Goal: Book appointment/travel/reservation

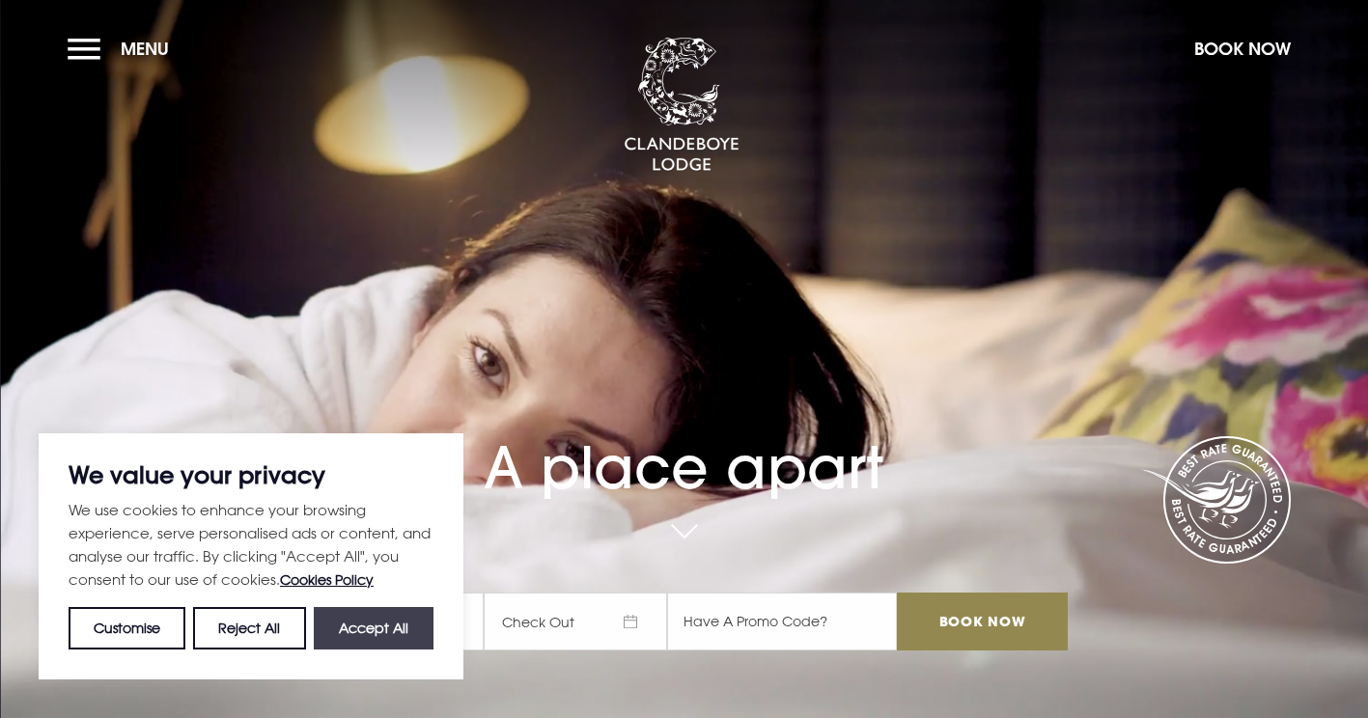
click at [374, 630] on button "Accept All" at bounding box center [374, 628] width 120 height 42
checkbox input "true"
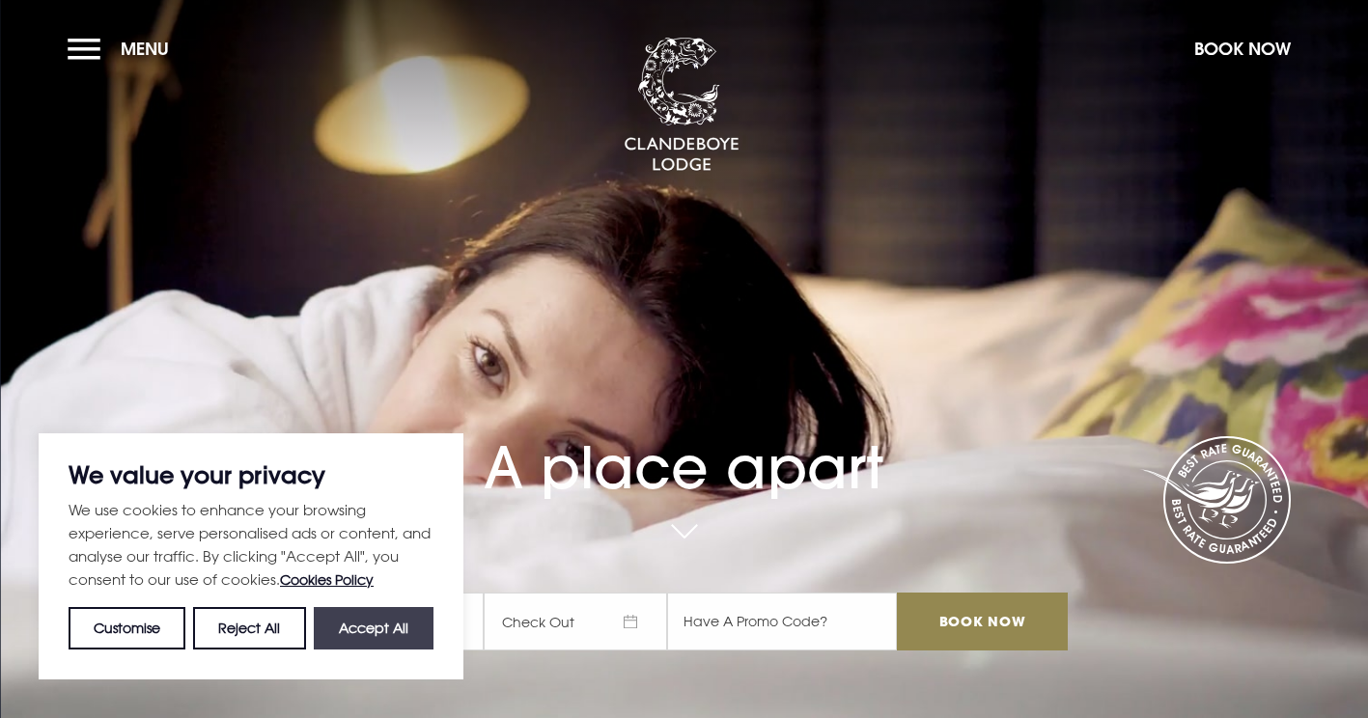
checkbox input "true"
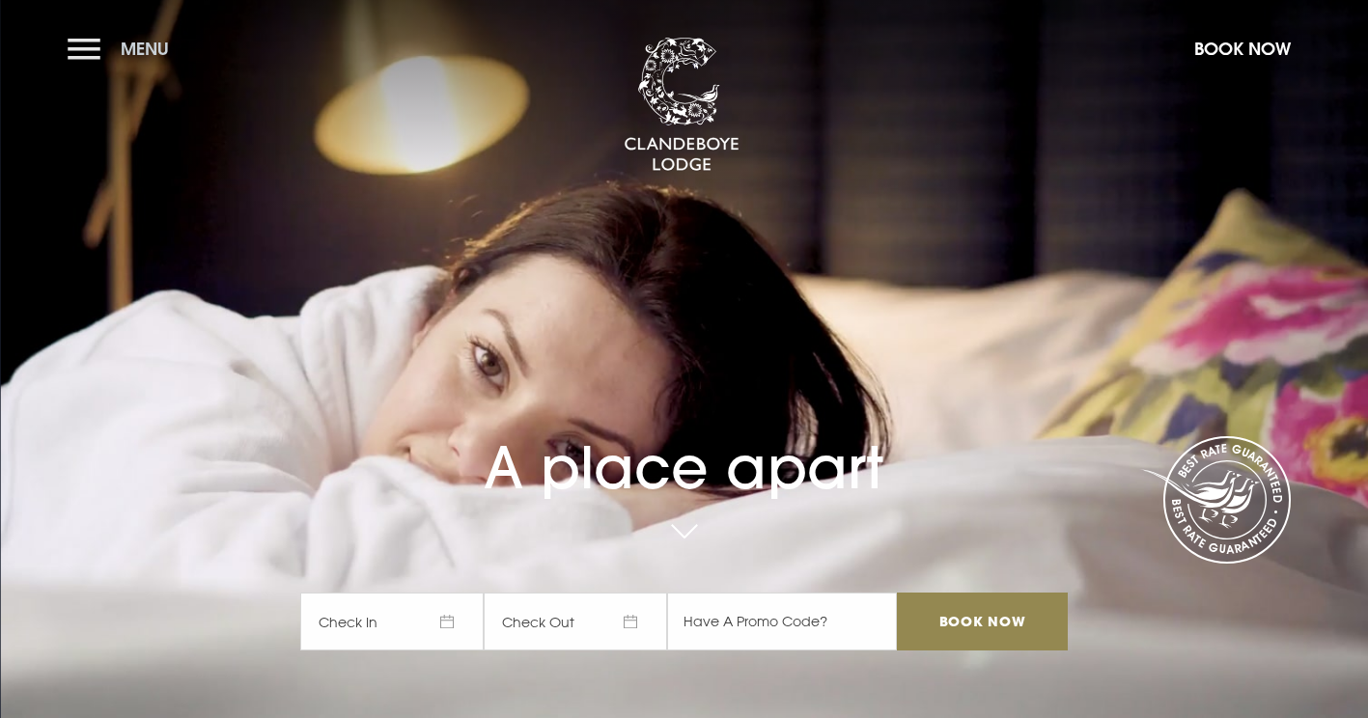
click at [70, 41] on button "Menu" at bounding box center [123, 49] width 111 height 42
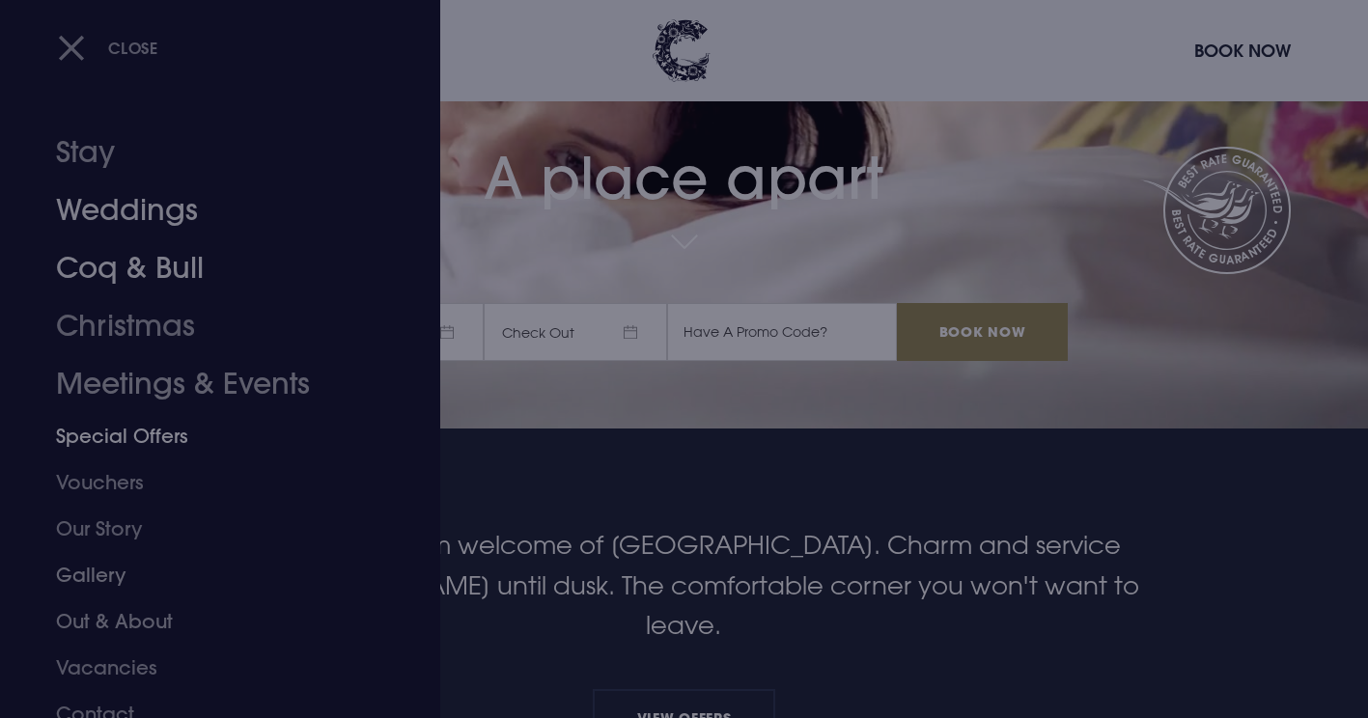
click at [124, 162] on link "Stay" at bounding box center [208, 153] width 305 height 58
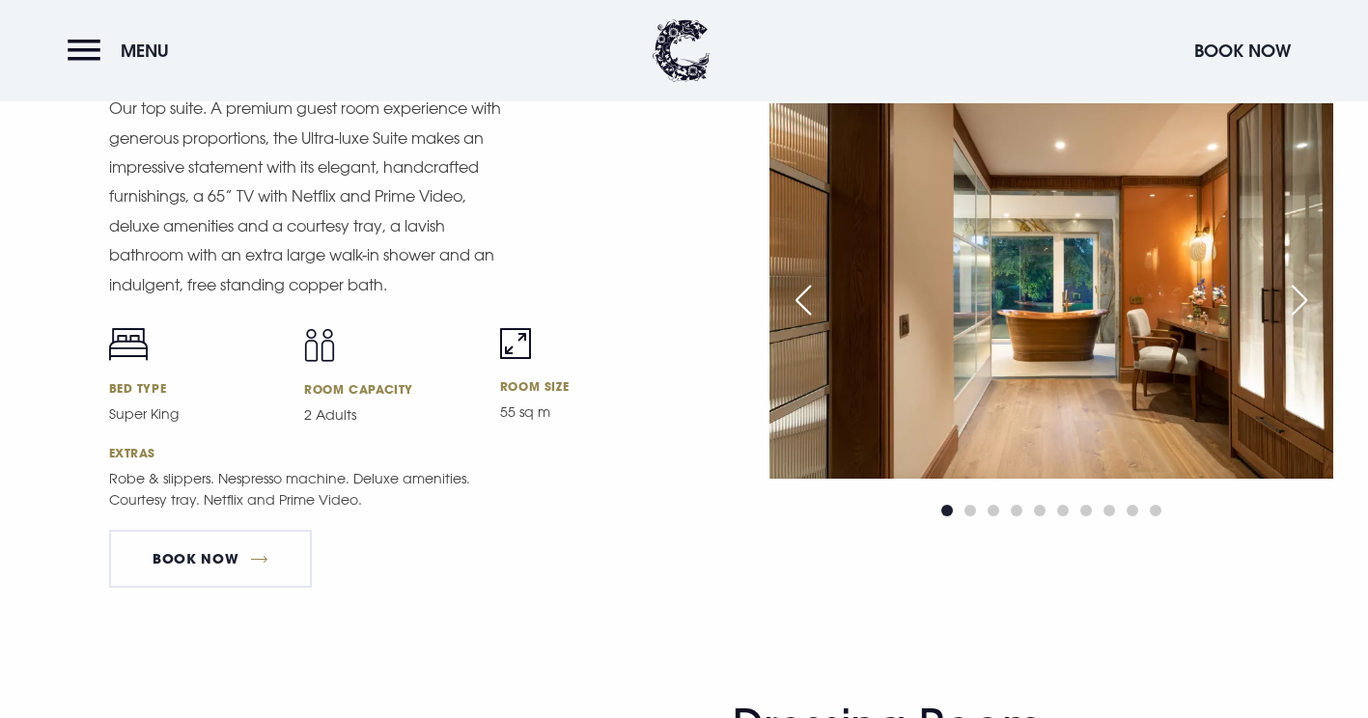
scroll to position [2221, 0]
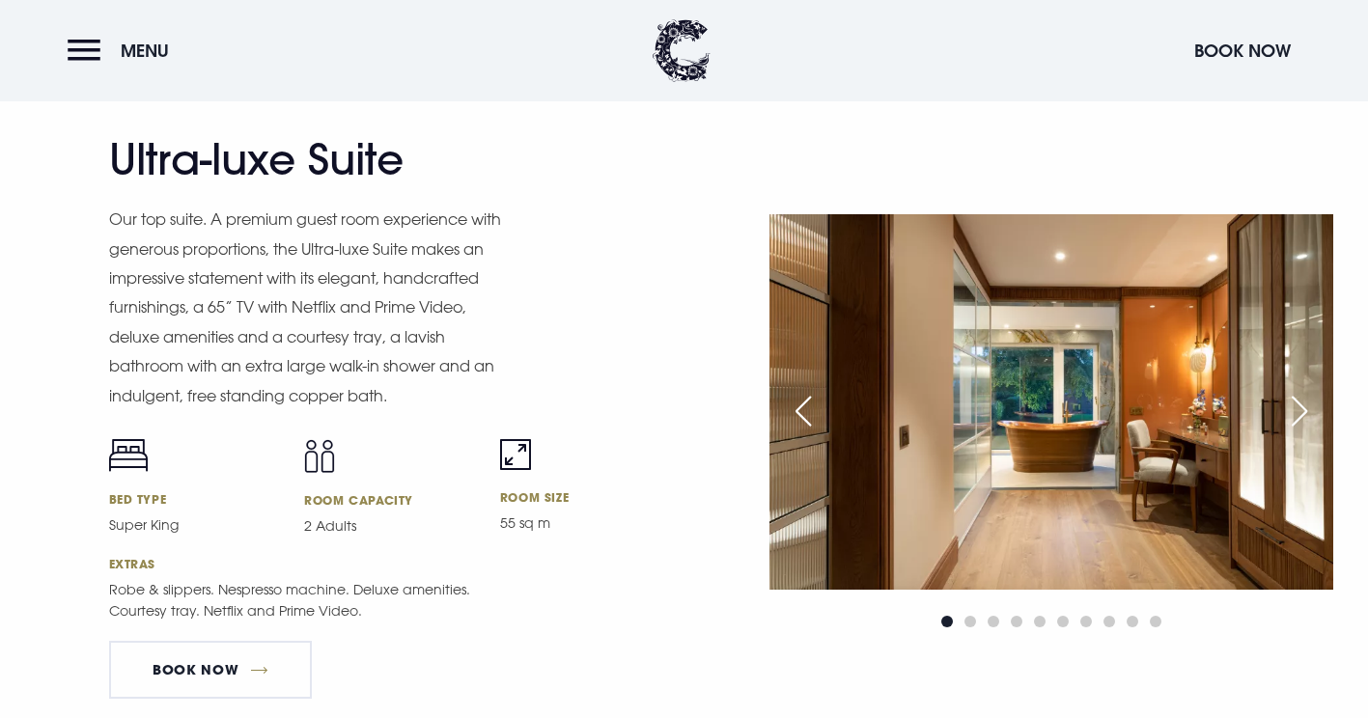
click at [1307, 416] on div "Next slide" at bounding box center [1300, 411] width 48 height 42
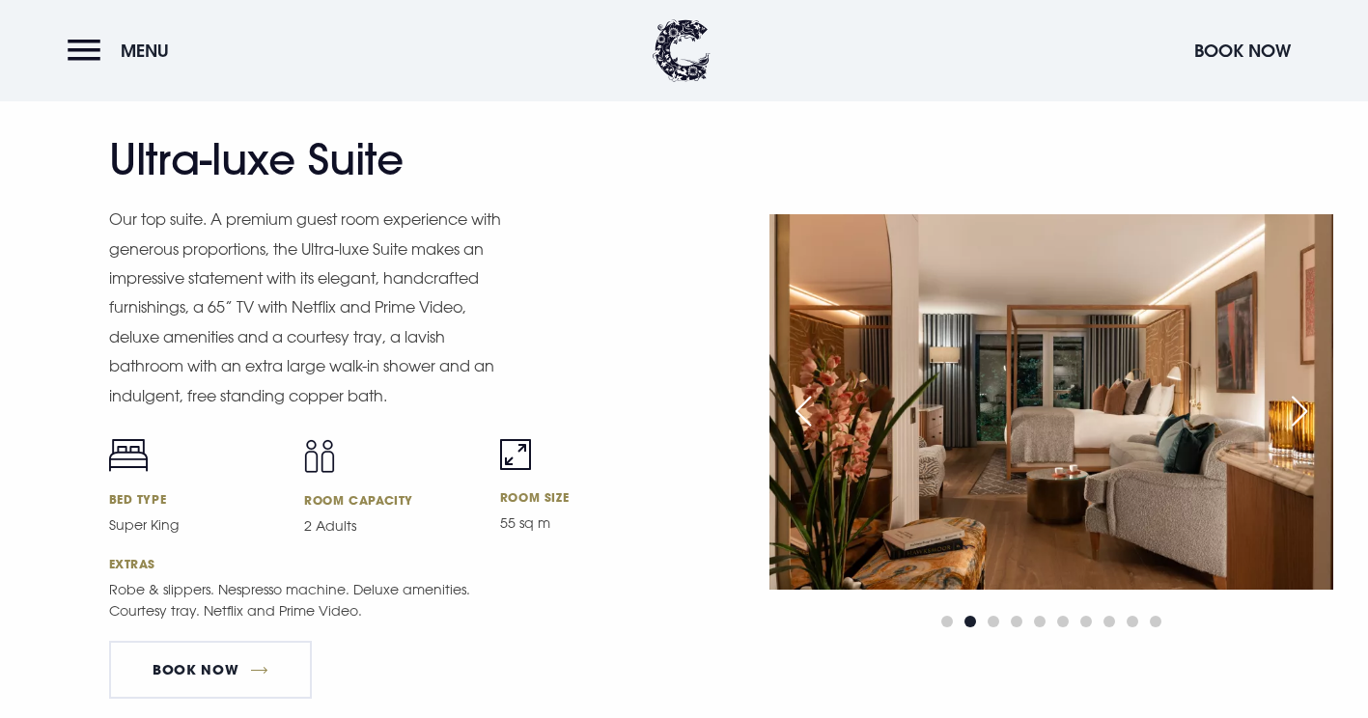
click at [1307, 416] on div "Next slide" at bounding box center [1300, 411] width 48 height 42
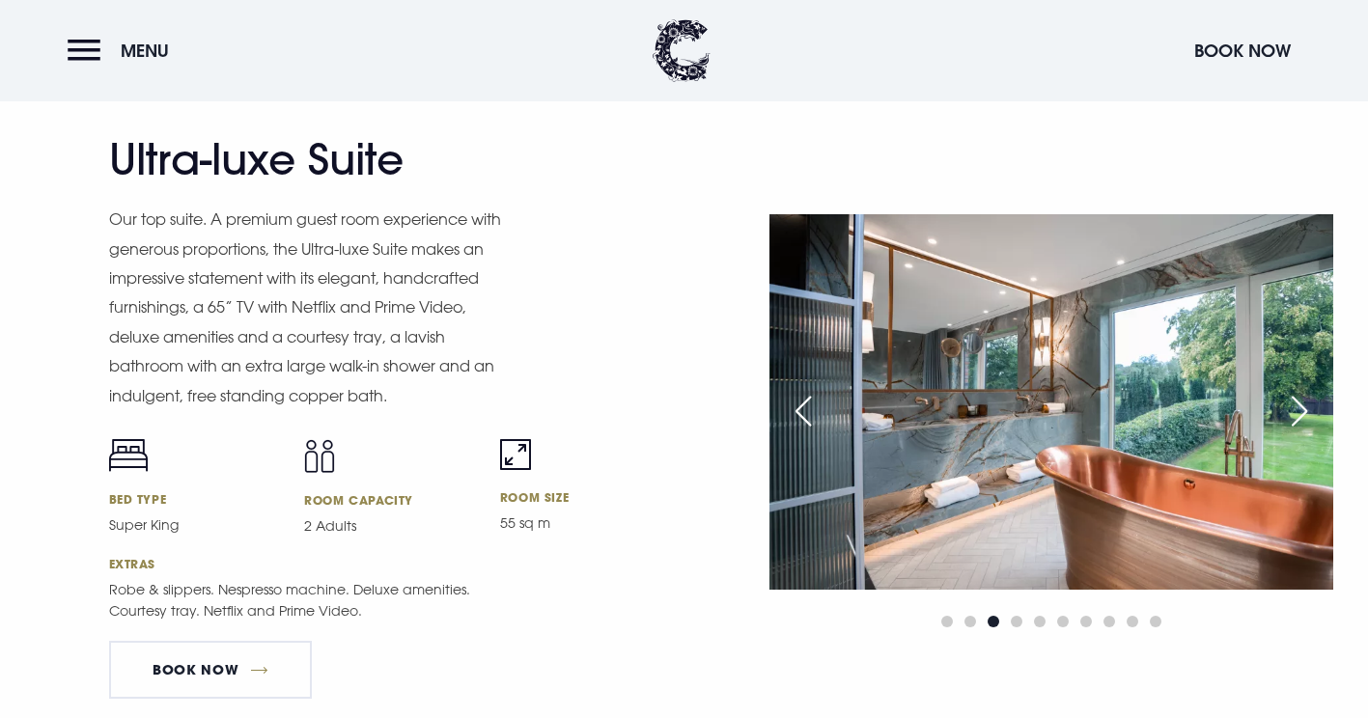
click at [1307, 416] on div "Next slide" at bounding box center [1300, 411] width 48 height 42
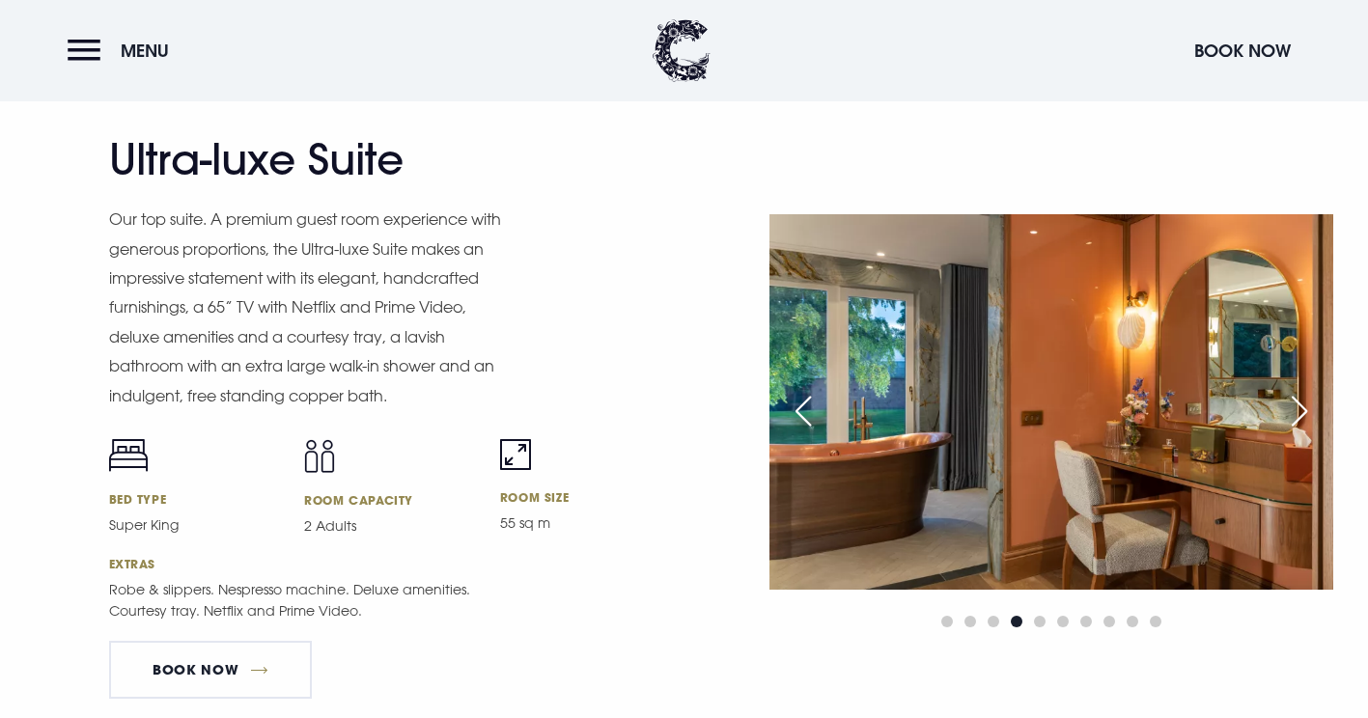
click at [1307, 416] on div "Next slide" at bounding box center [1300, 411] width 48 height 42
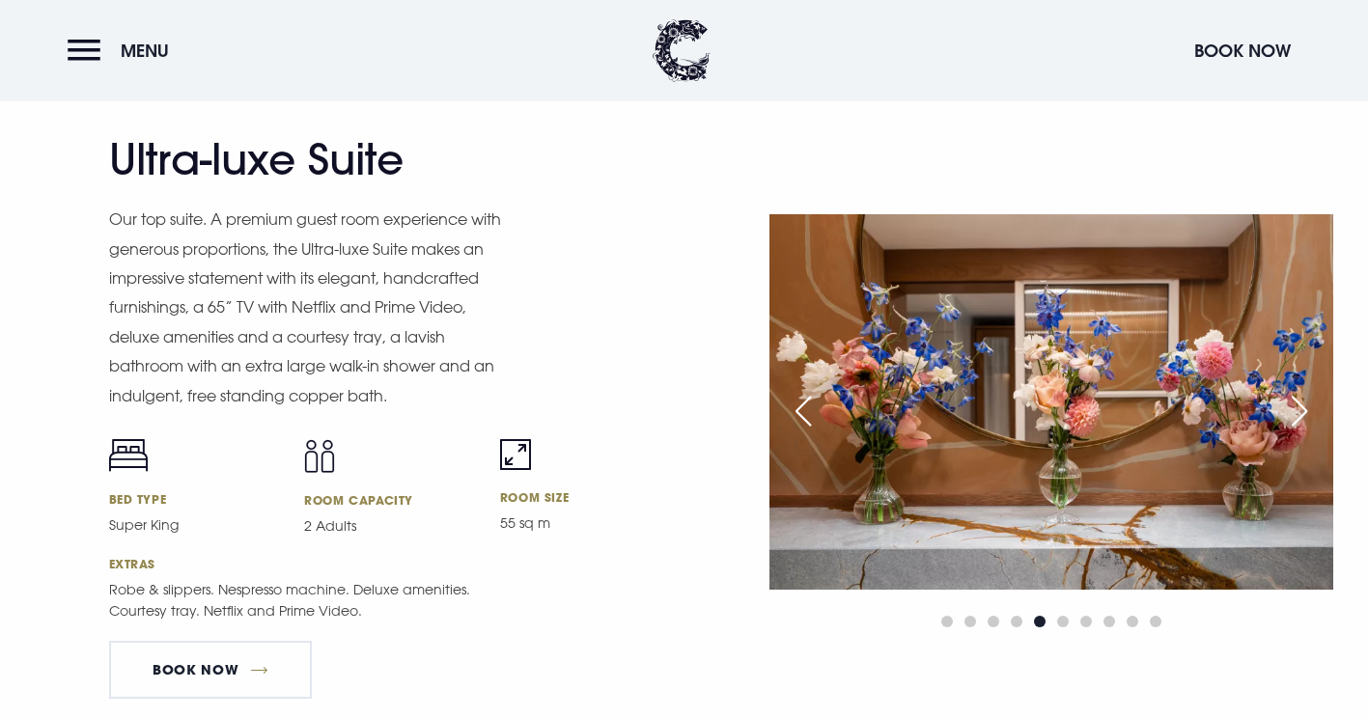
click at [1307, 416] on div "Next slide" at bounding box center [1300, 411] width 48 height 42
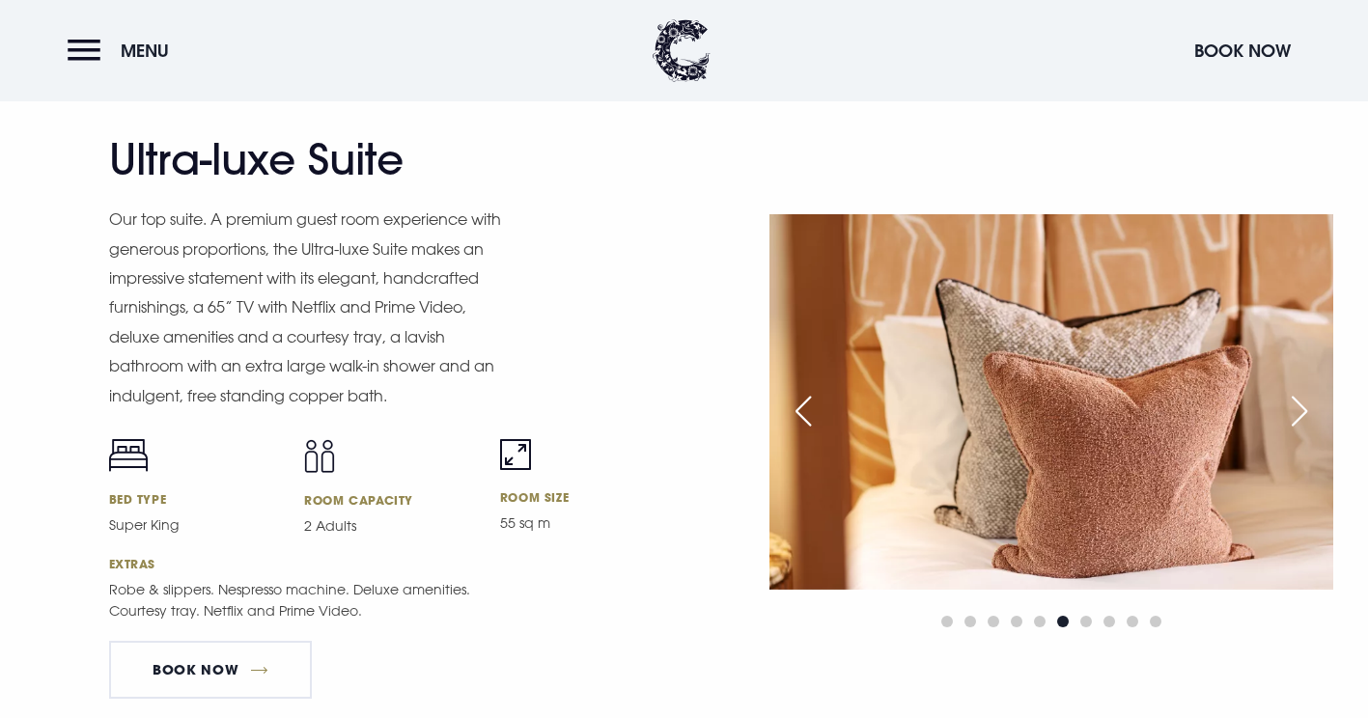
click at [1307, 416] on div "Next slide" at bounding box center [1300, 411] width 48 height 42
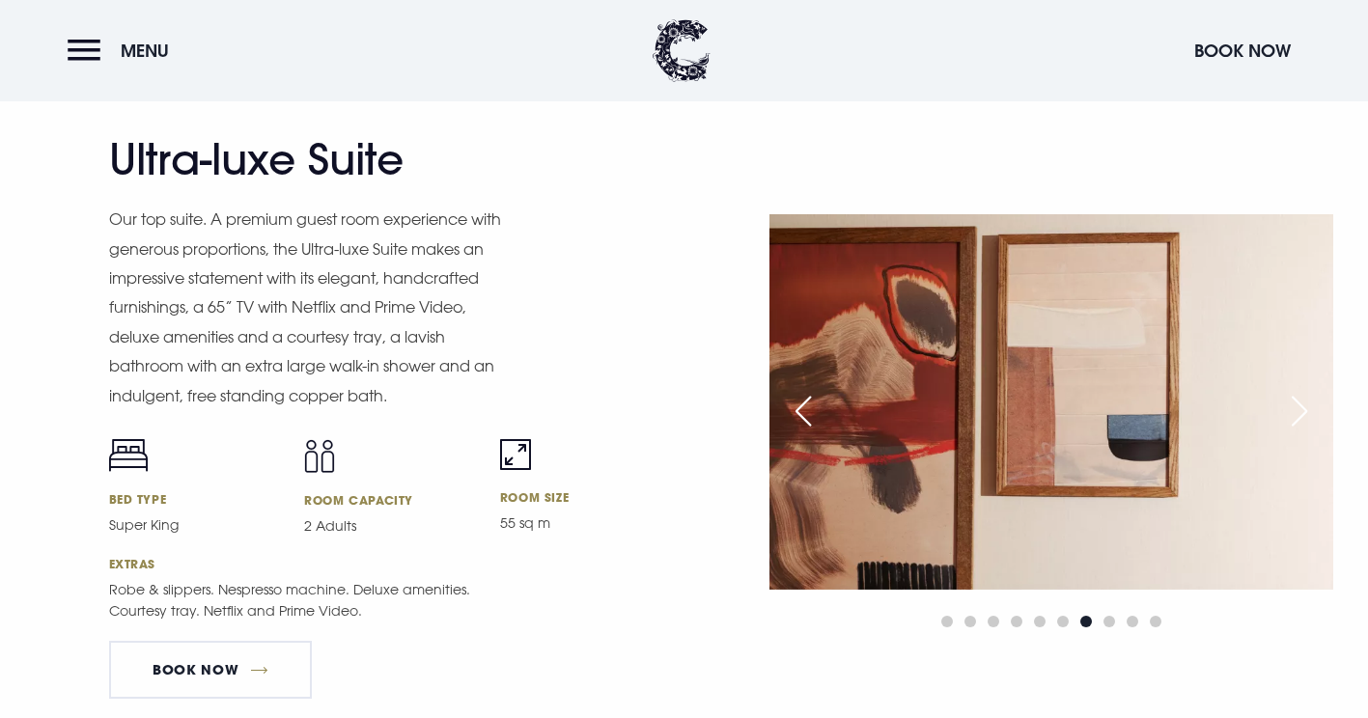
click at [1307, 416] on div "Next slide" at bounding box center [1300, 411] width 48 height 42
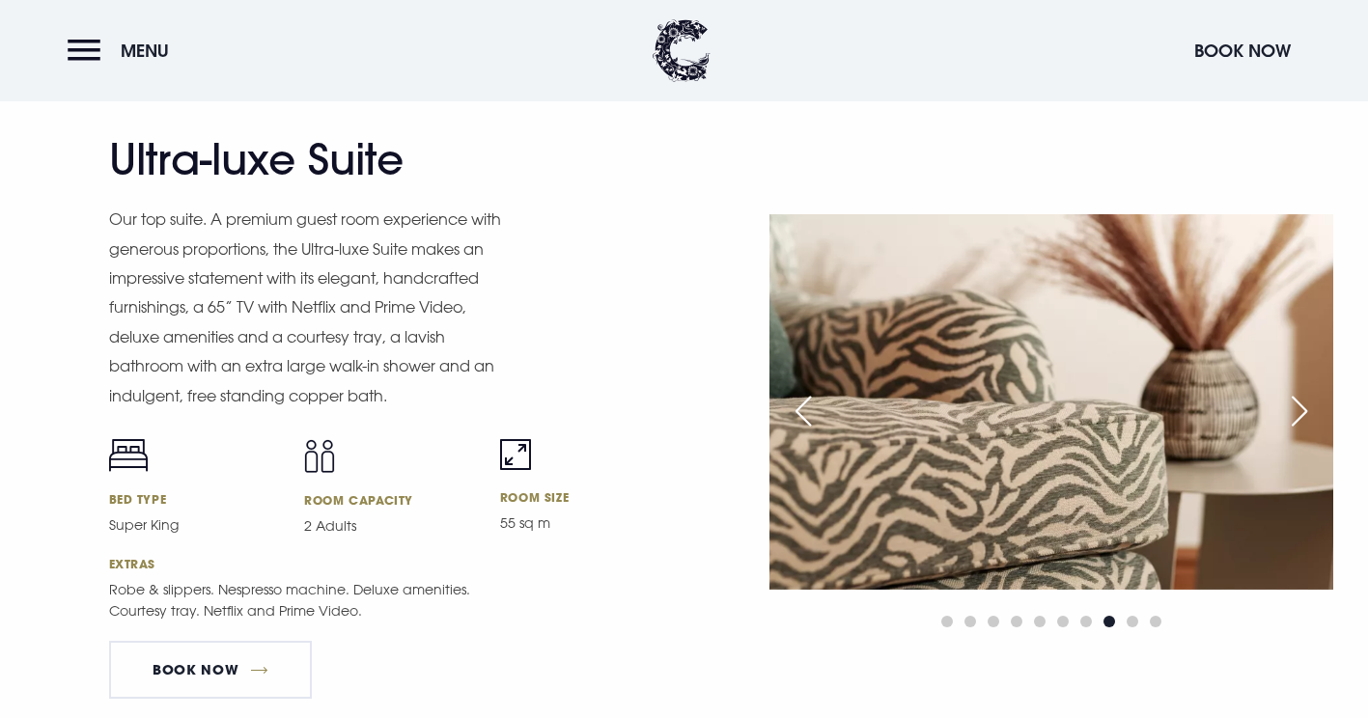
click at [1307, 416] on div "Next slide" at bounding box center [1300, 411] width 48 height 42
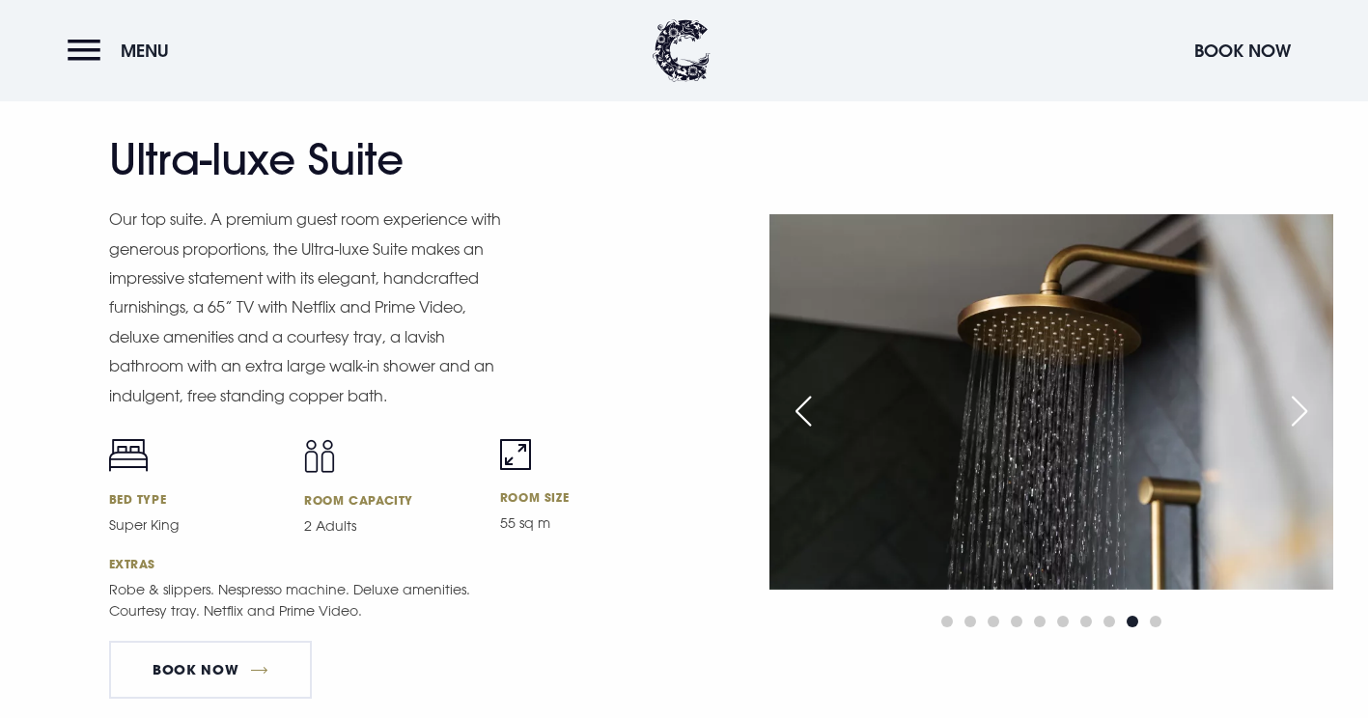
click at [1307, 416] on div "Next slide" at bounding box center [1300, 411] width 48 height 42
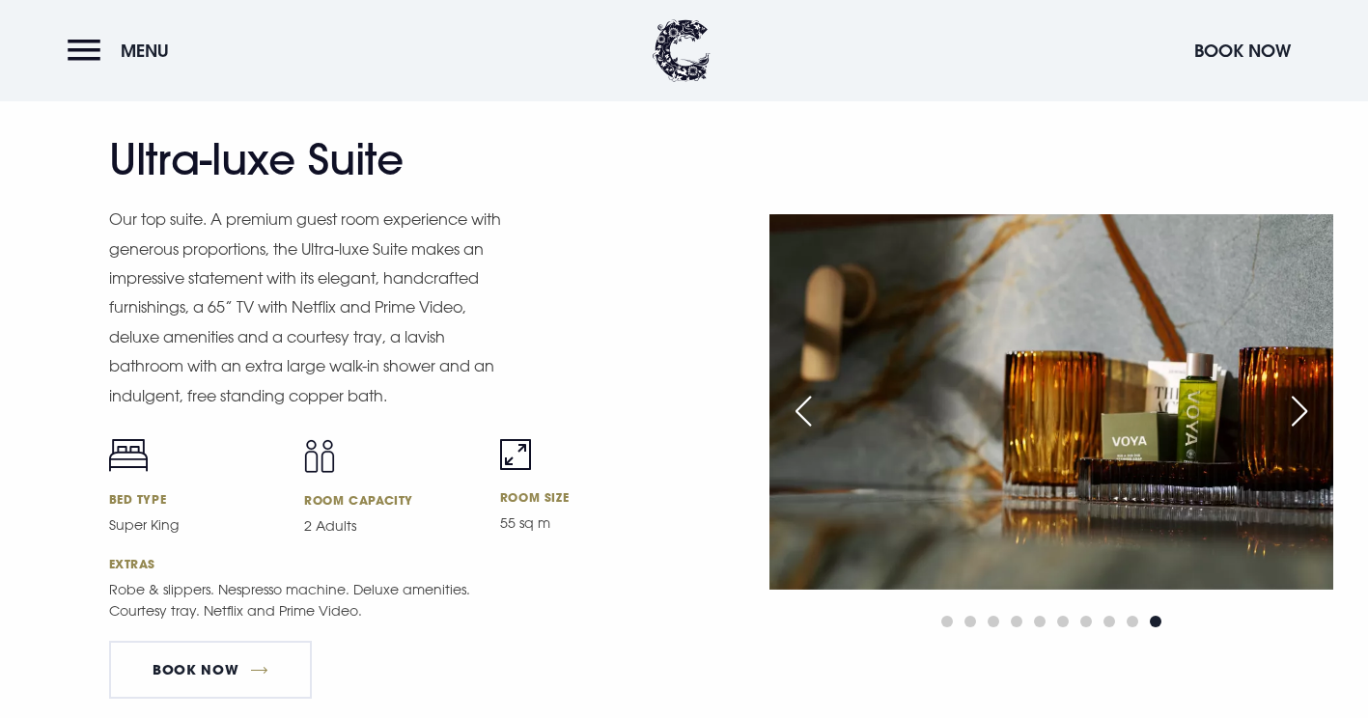
click at [1307, 416] on div "Next slide" at bounding box center [1300, 411] width 48 height 42
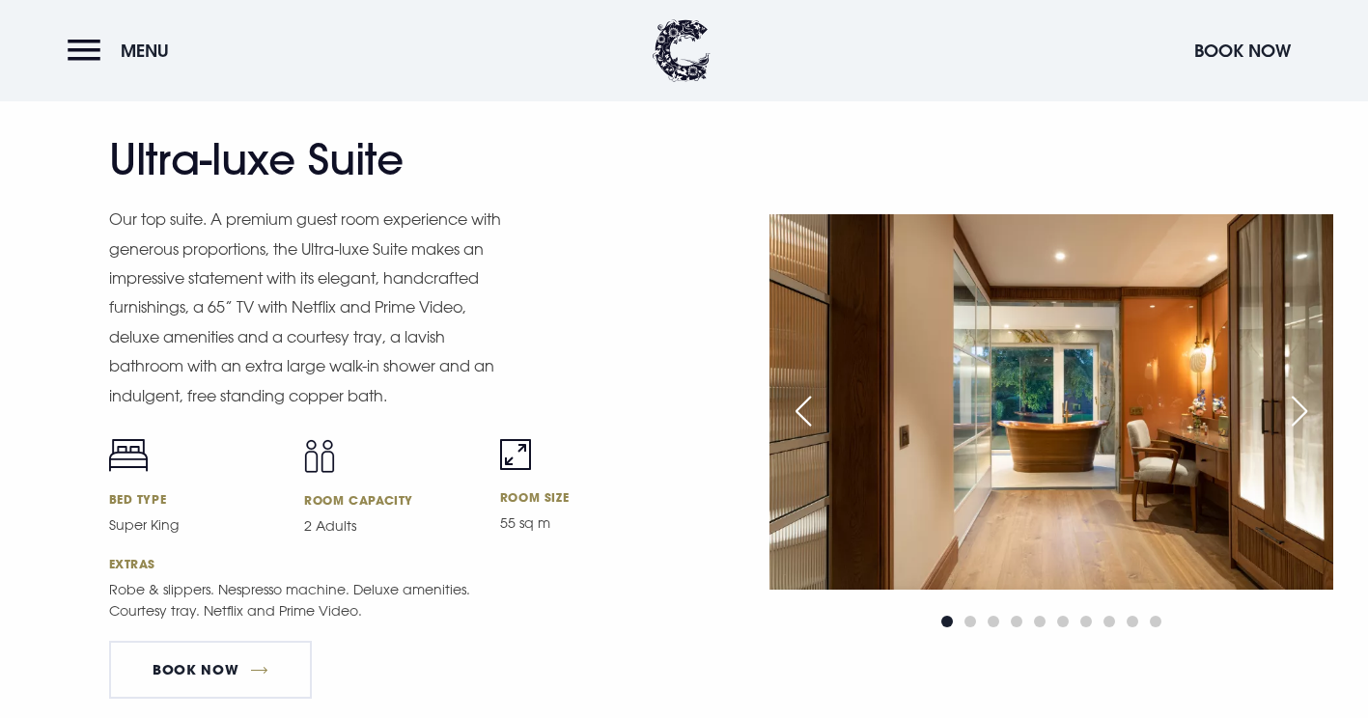
click at [1307, 416] on div "Next slide" at bounding box center [1300, 411] width 48 height 42
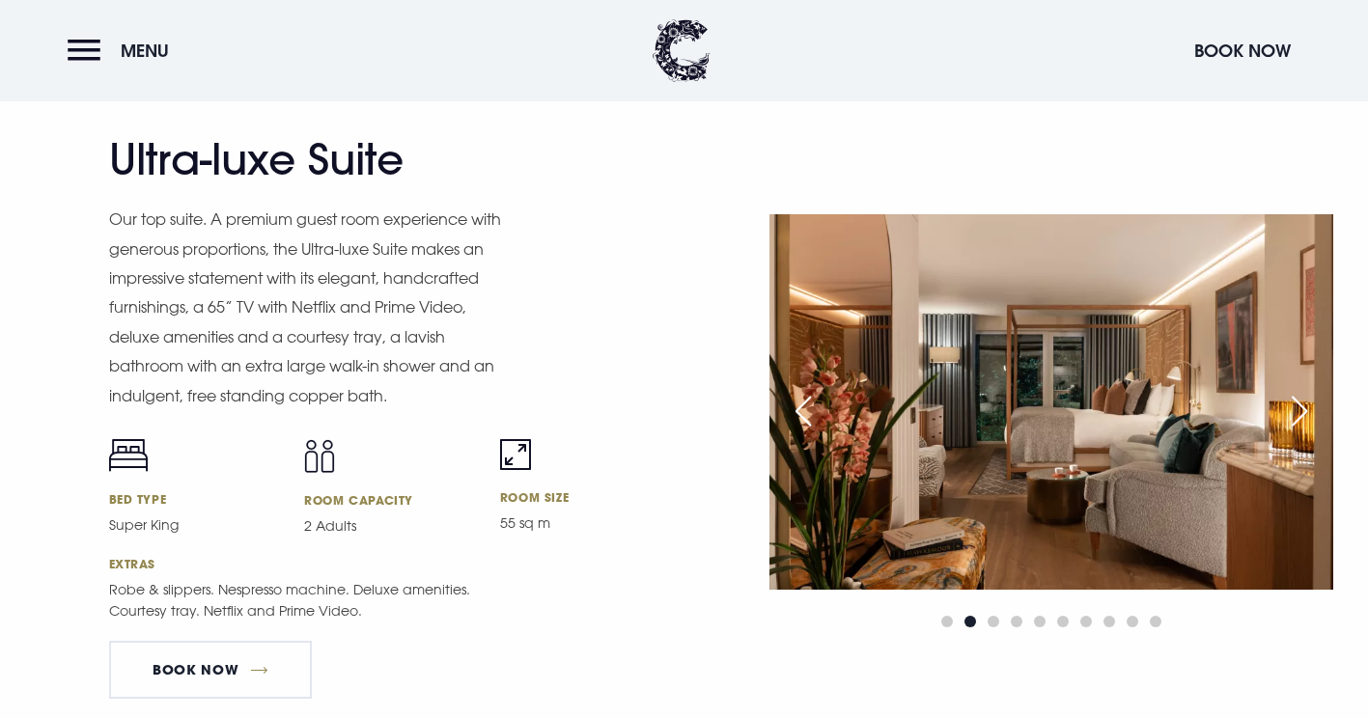
click at [1307, 416] on div "Next slide" at bounding box center [1300, 411] width 48 height 42
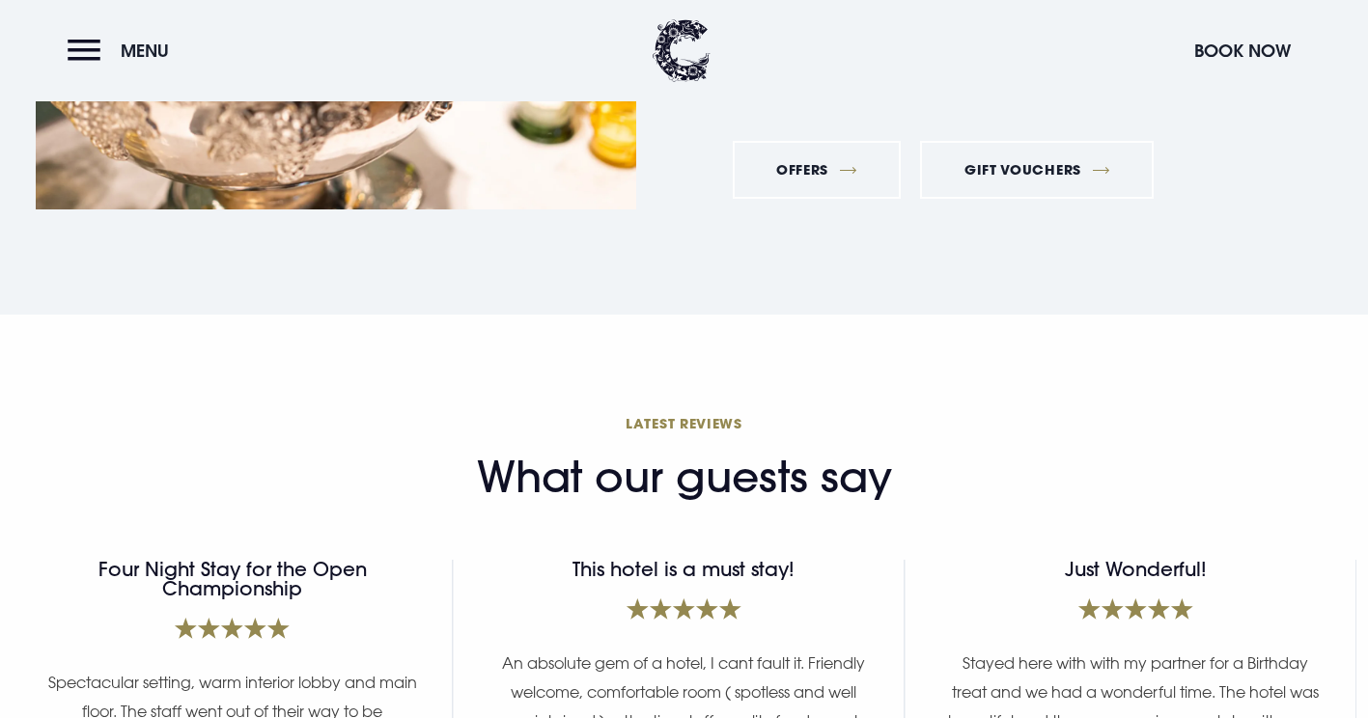
scroll to position [7243, 0]
